Goal: Task Accomplishment & Management: Use online tool/utility

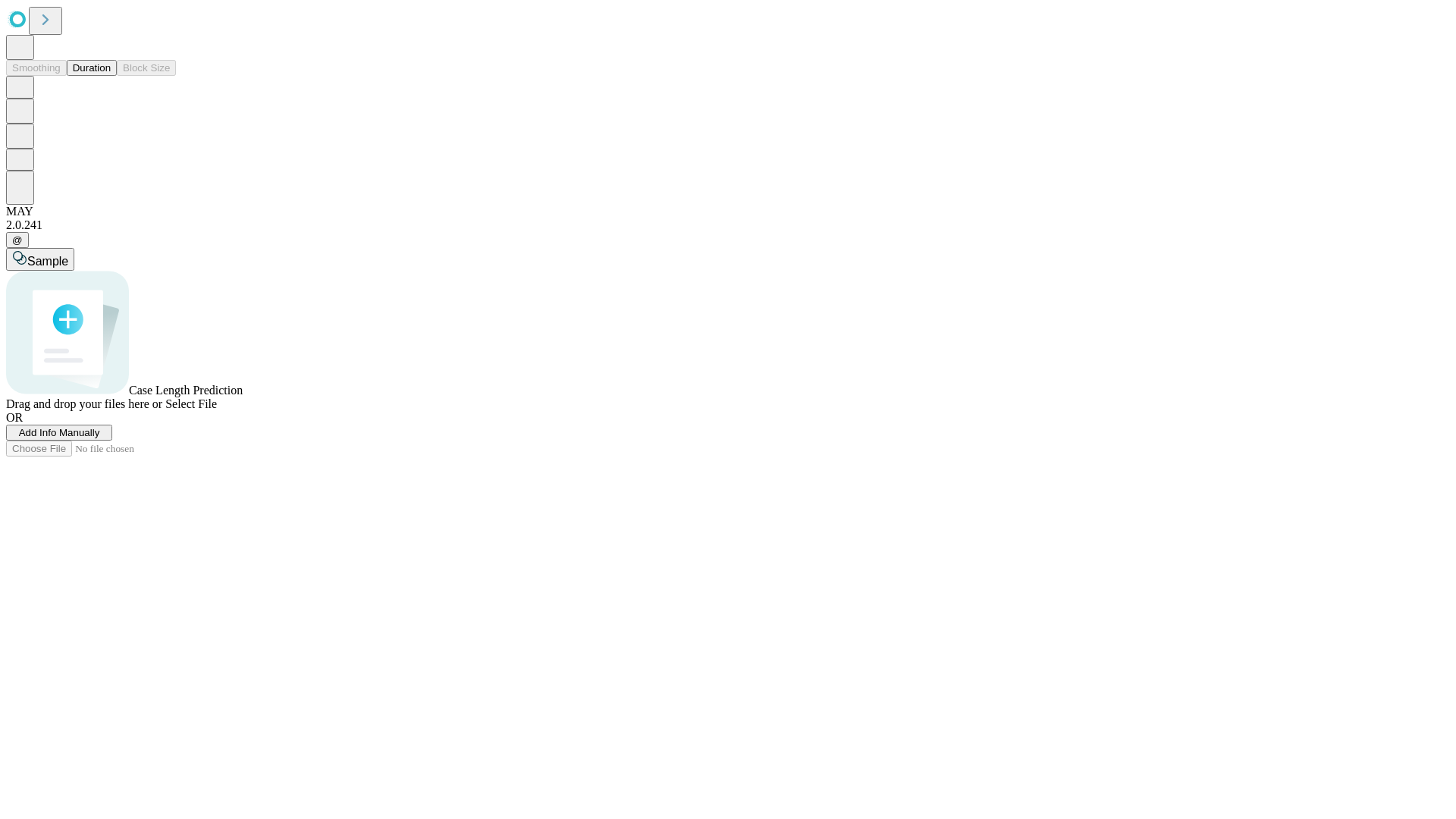
click at [111, 76] on button "Duration" at bounding box center [92, 68] width 50 height 16
click at [100, 438] on span "Add Info Manually" at bounding box center [59, 432] width 81 height 11
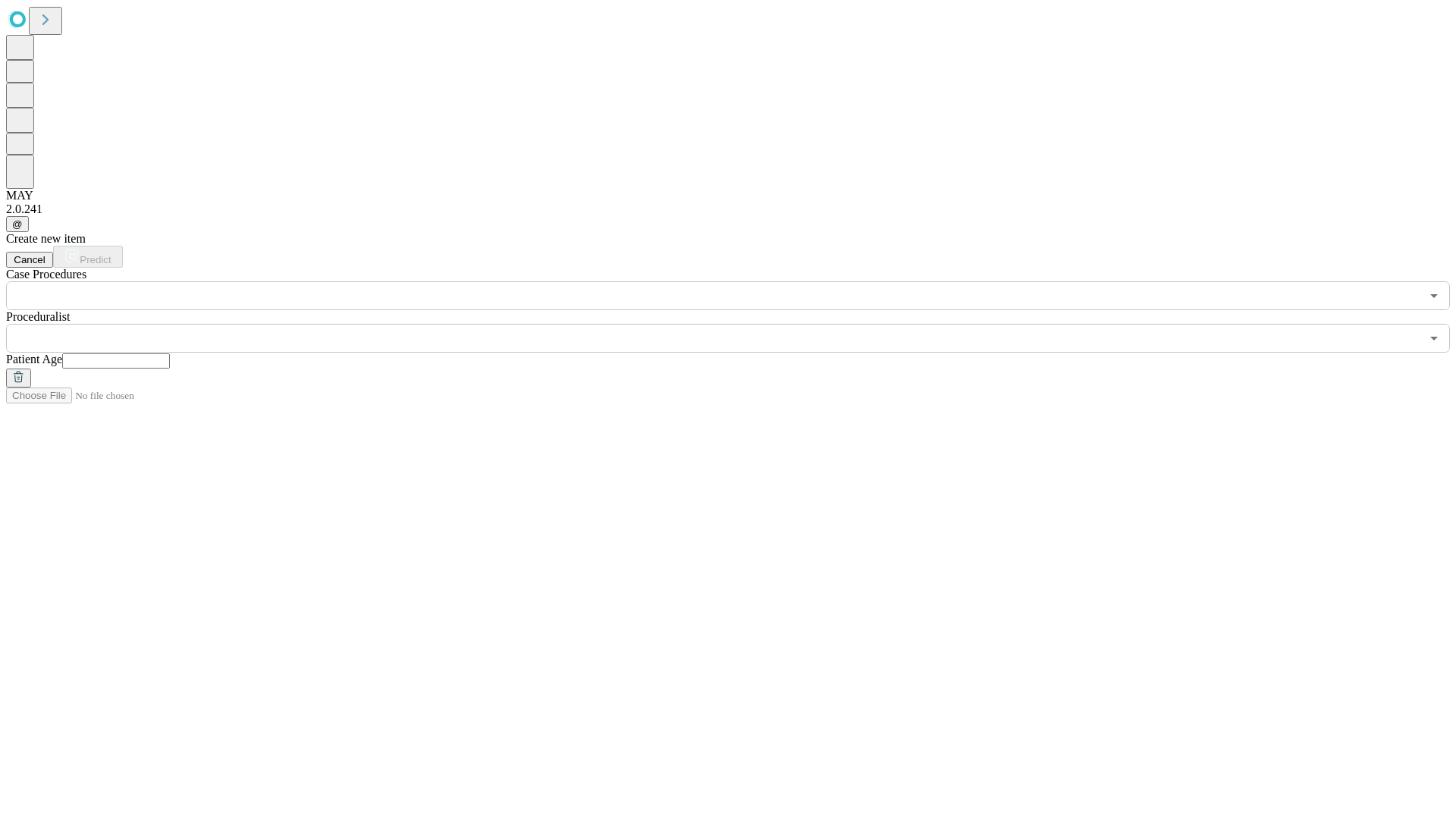
click at [170, 353] on input "text" at bounding box center [116, 360] width 108 height 15
type input "**"
click at [739, 324] on input "text" at bounding box center [713, 338] width 1415 height 29
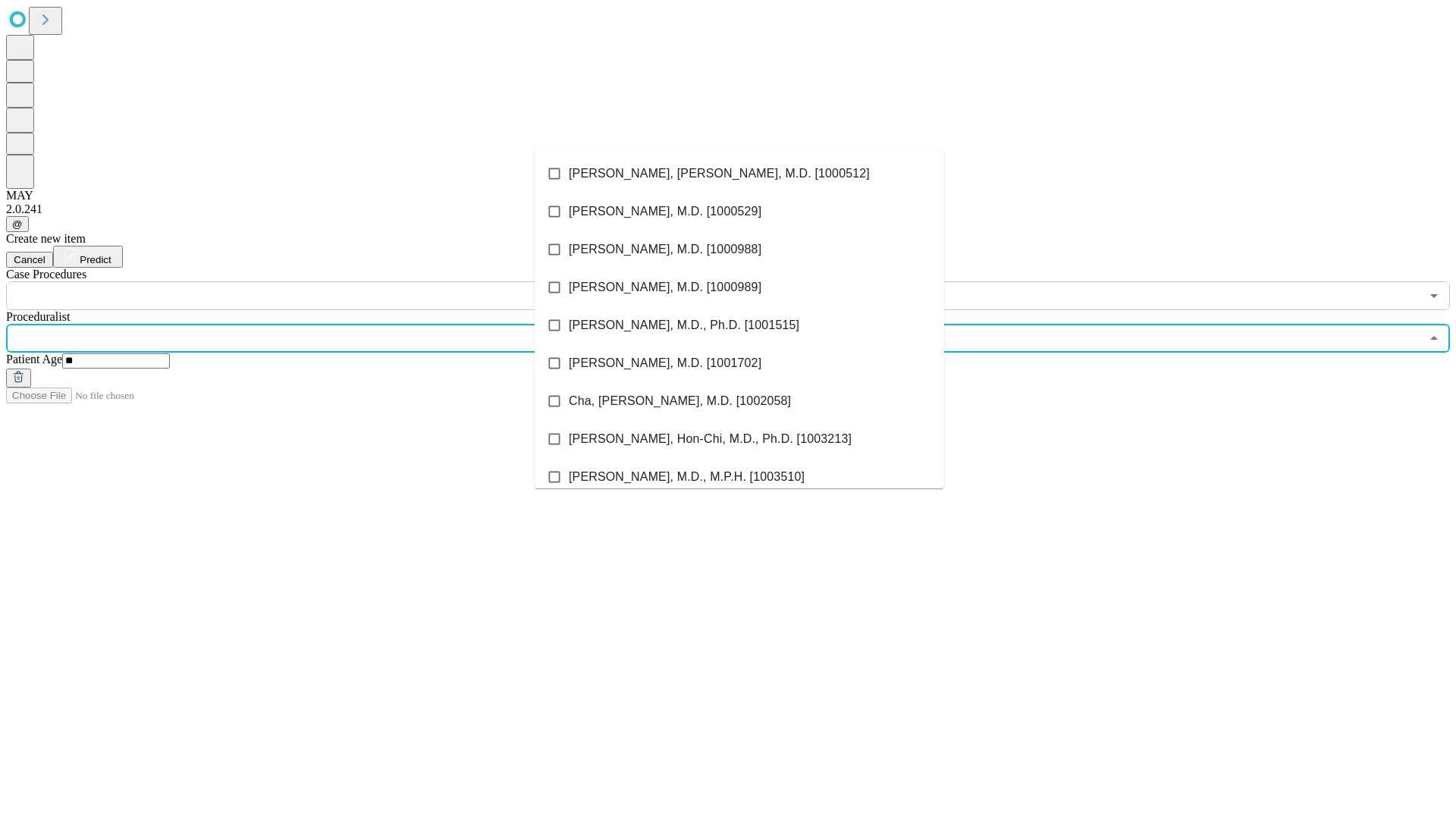
click at [740, 174] on li "[PERSON_NAME], [PERSON_NAME], M.D. [1000512]" at bounding box center [740, 174] width 410 height 38
